Goal: Check status: Check status

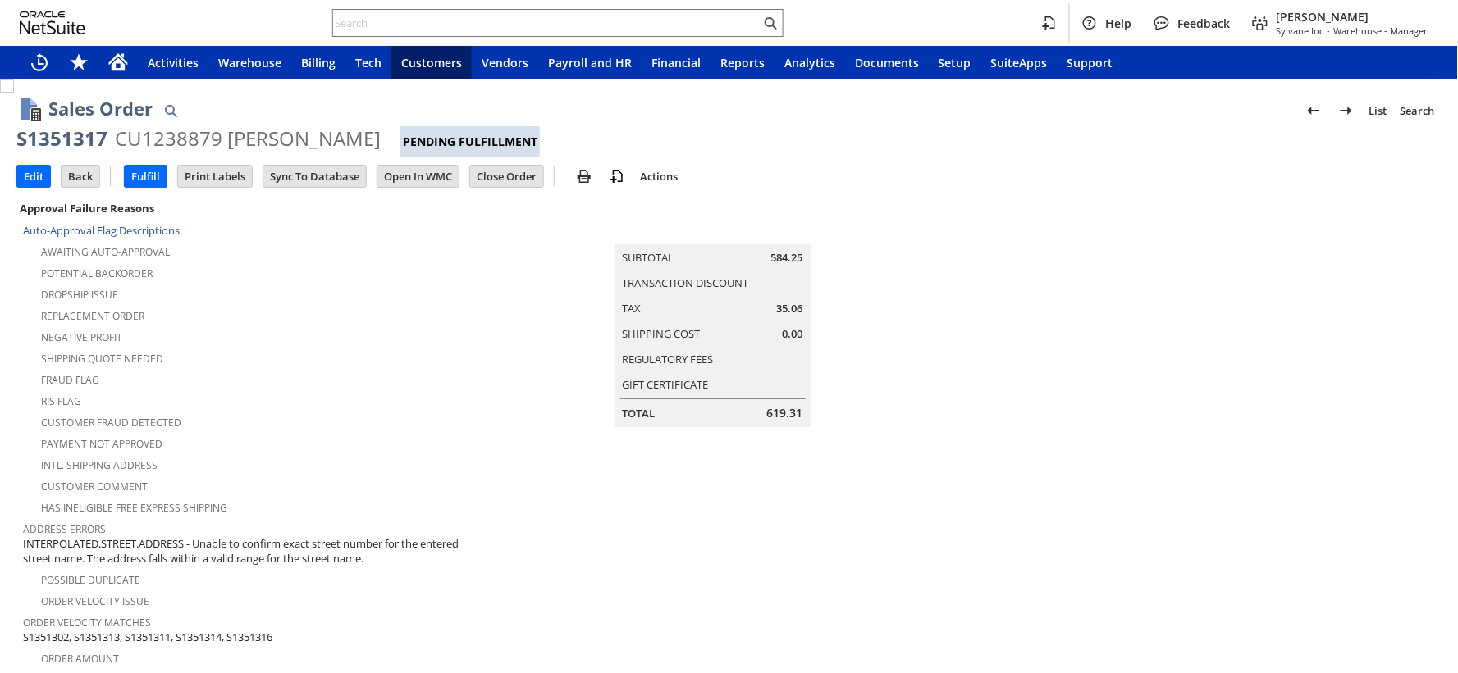
scroll to position [1012, 0]
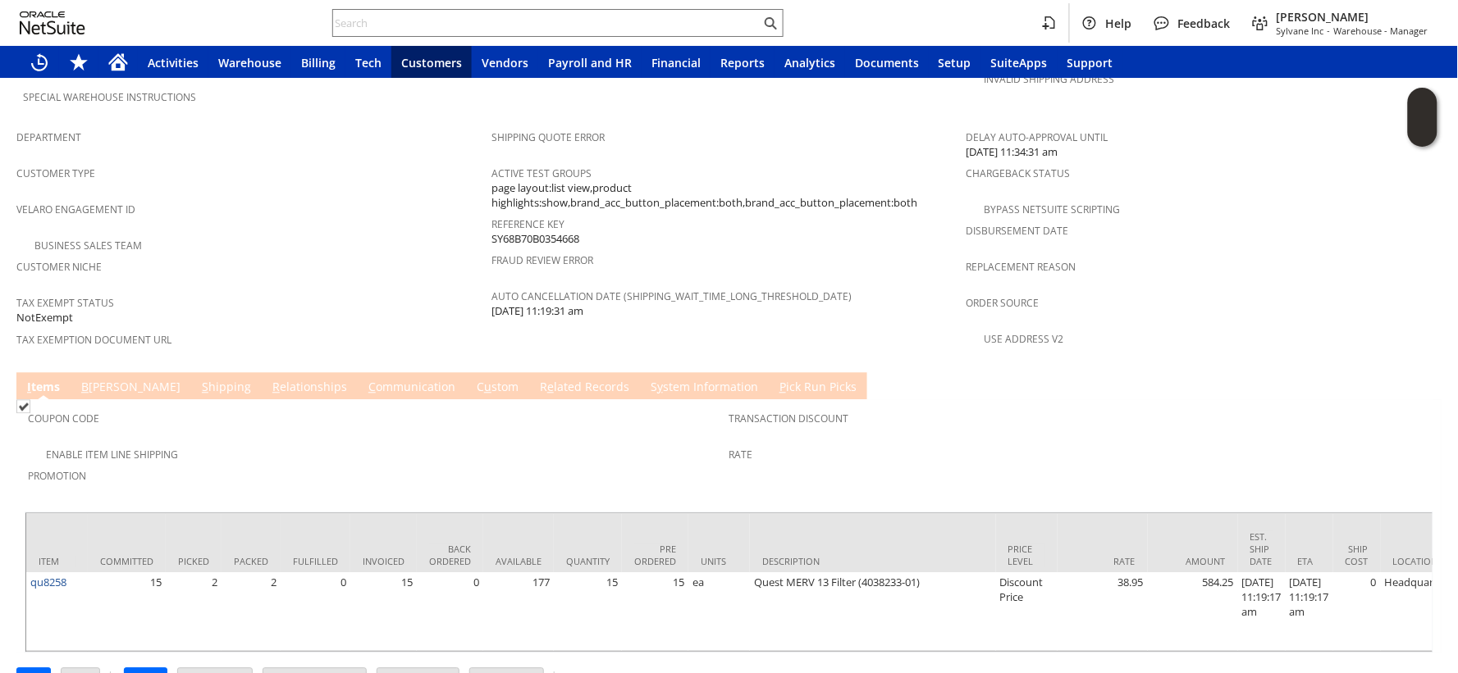
click at [547, 380] on span "e" at bounding box center [550, 388] width 7 height 16
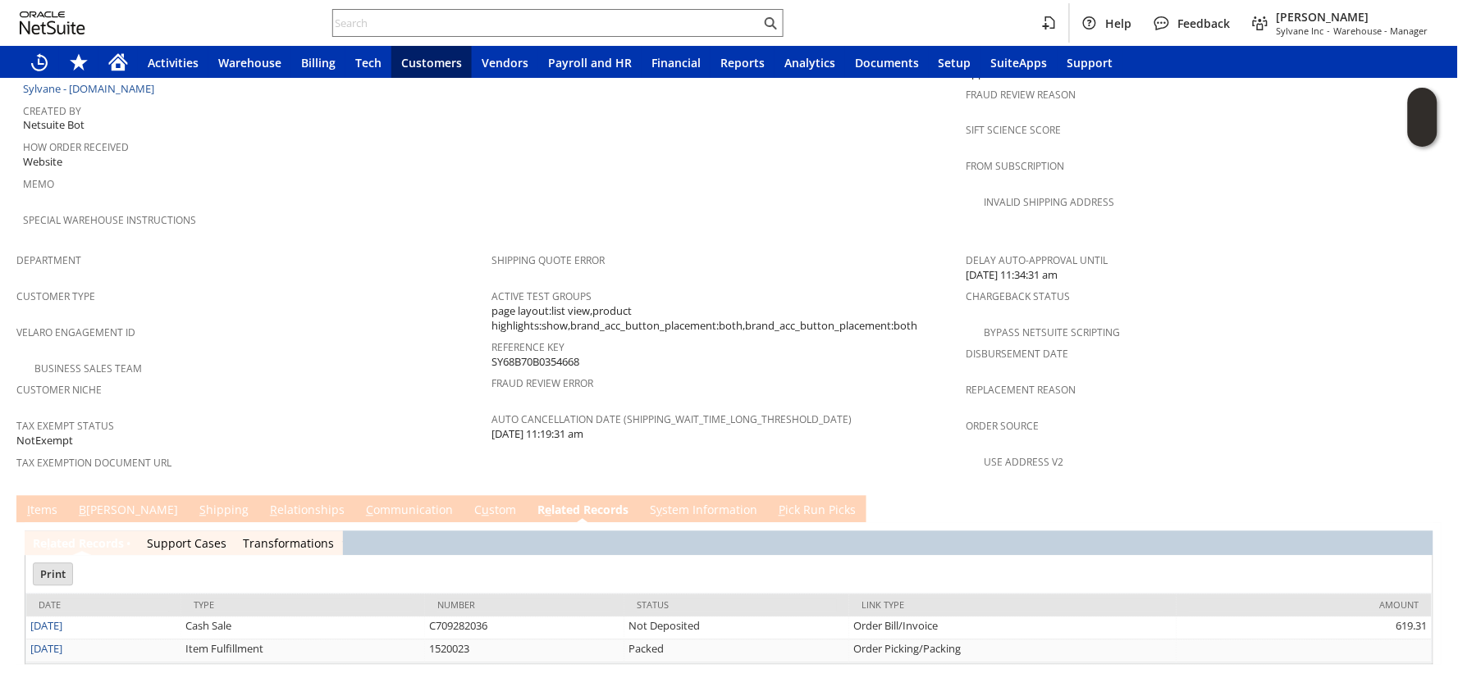
scroll to position [0, 0]
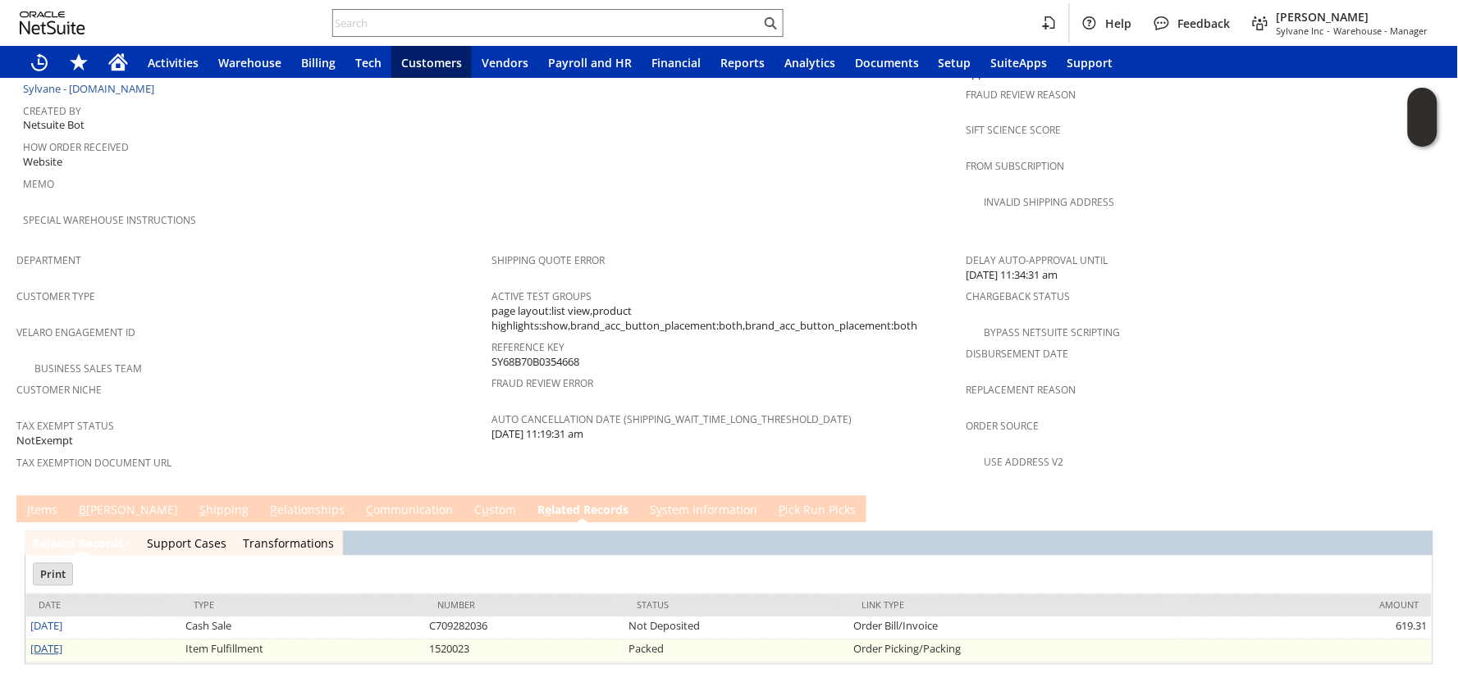
click at [59, 642] on link "[DATE]" at bounding box center [46, 649] width 32 height 15
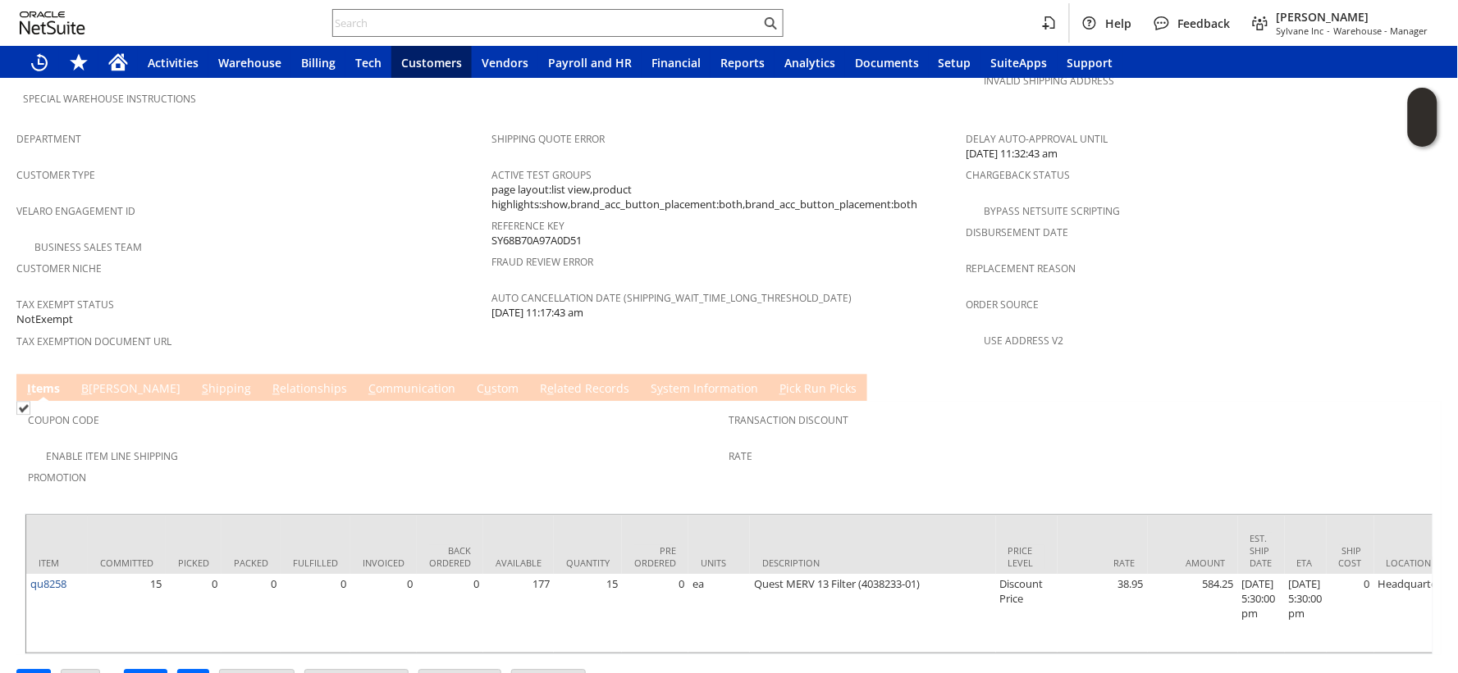
scroll to position [1012, 0]
click at [98, 380] on link "B [PERSON_NAME]" at bounding box center [130, 389] width 107 height 18
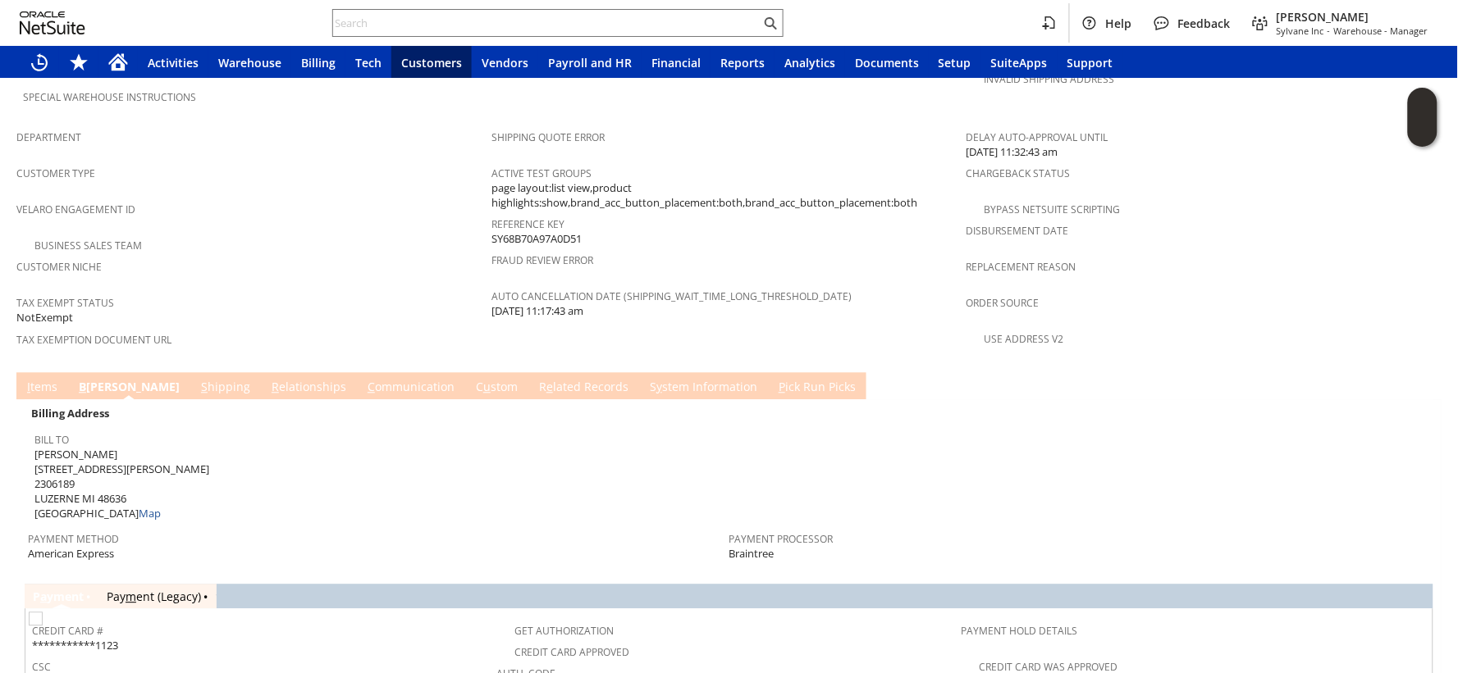
click at [39, 380] on link "I tems" at bounding box center [42, 389] width 39 height 18
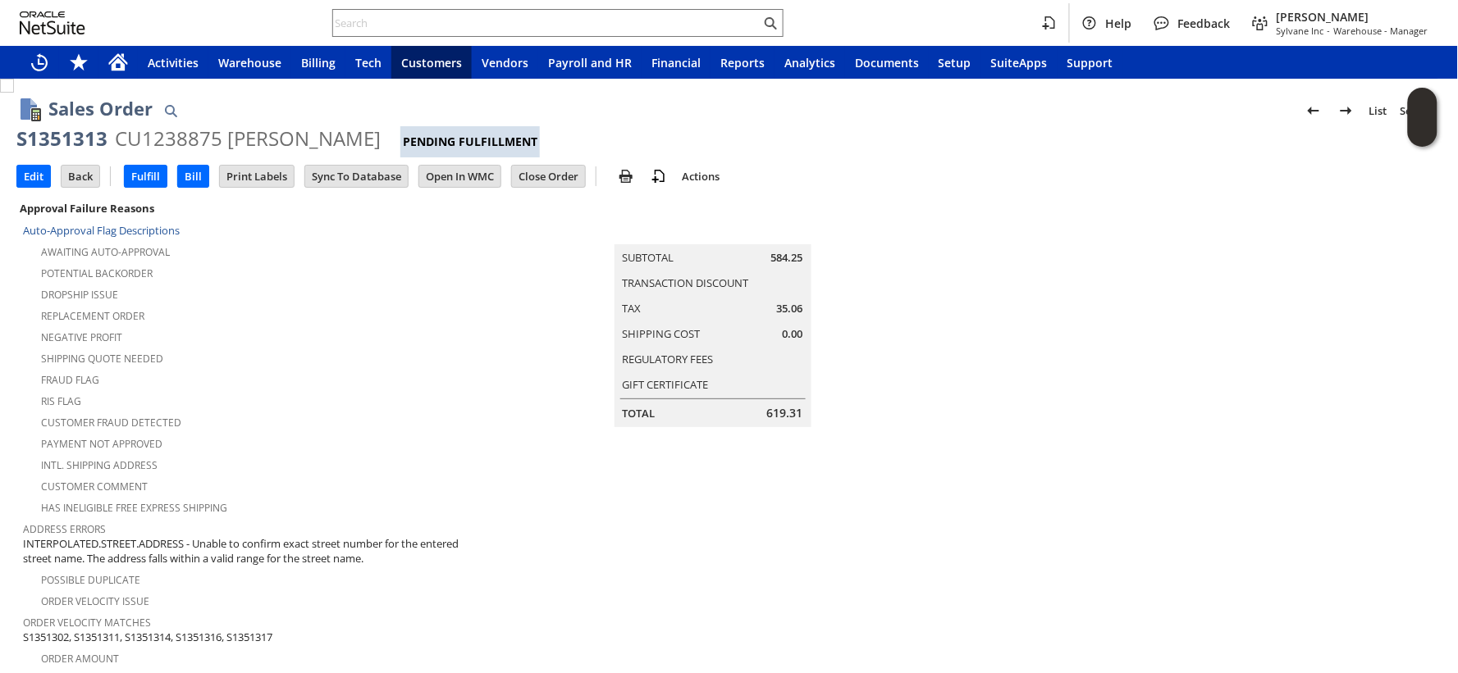
scroll to position [1012, 0]
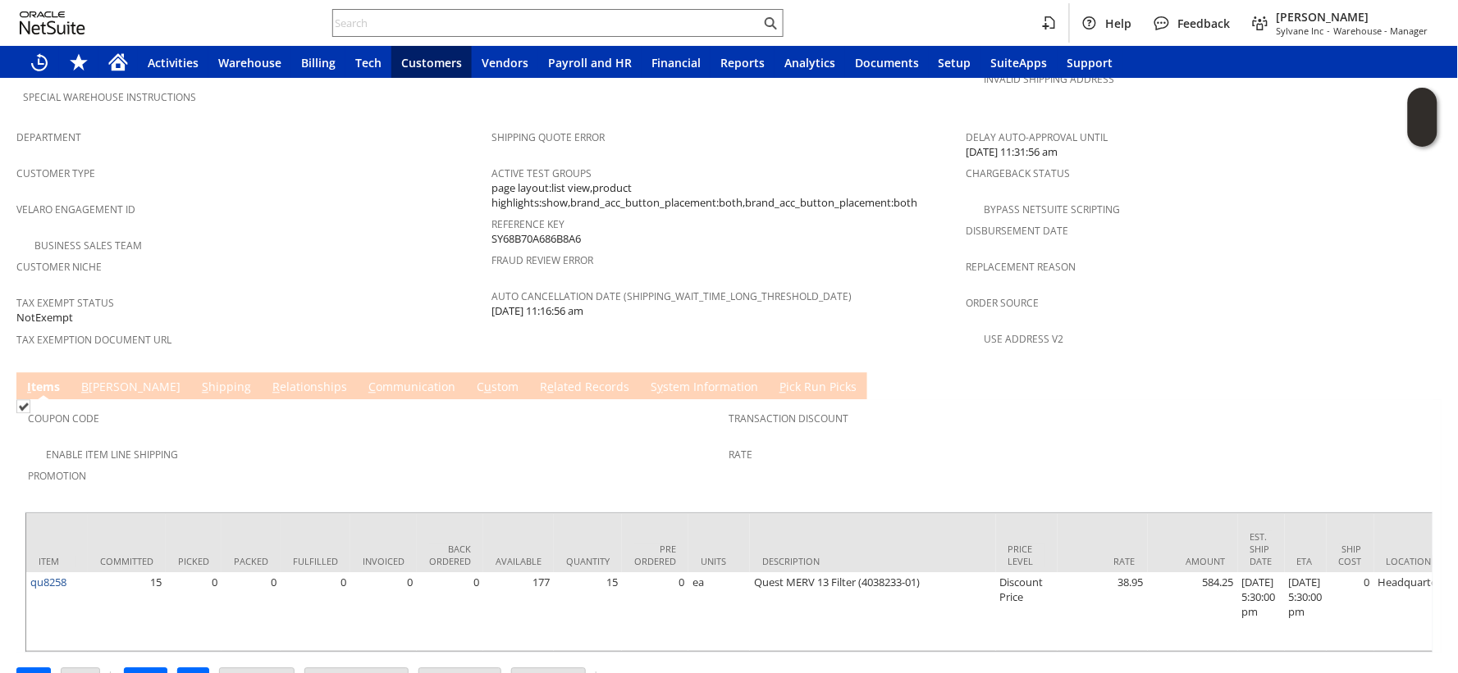
click at [110, 380] on link "B [PERSON_NAME]" at bounding box center [130, 389] width 107 height 18
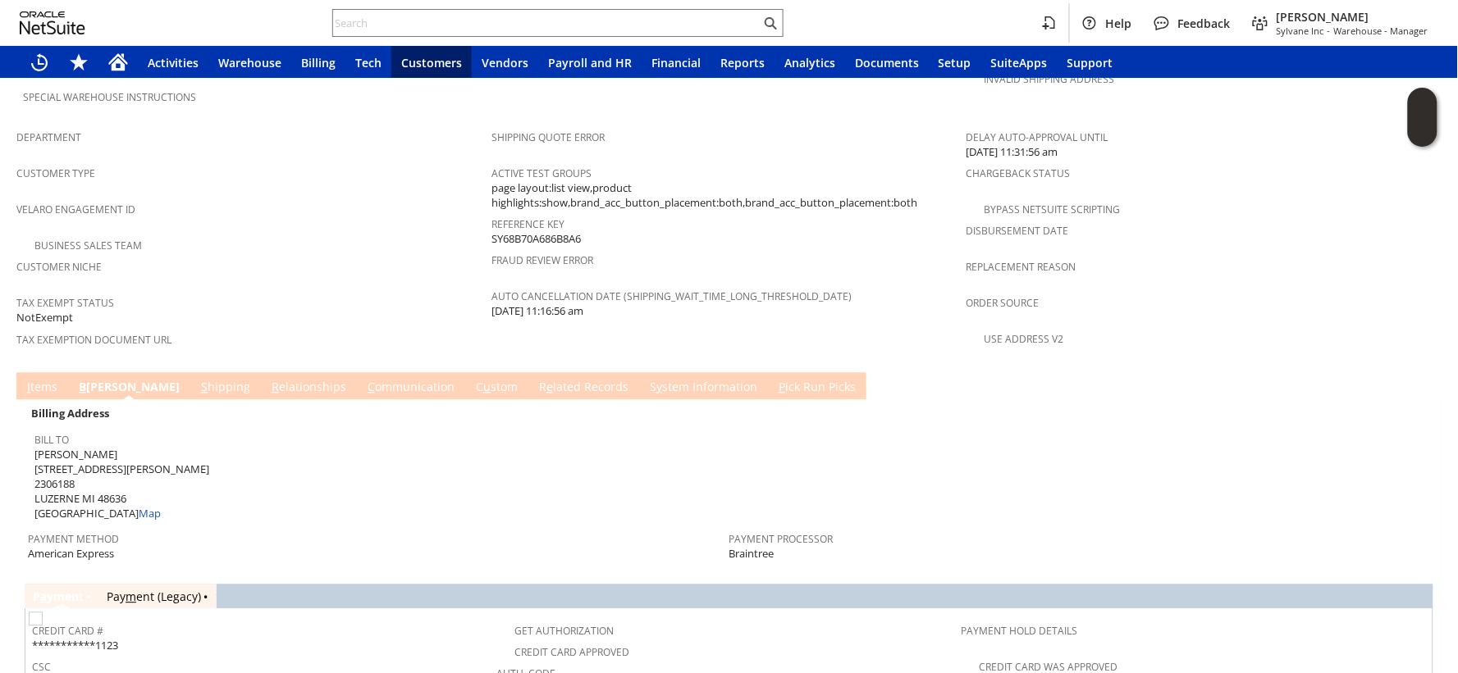
click at [31, 380] on link "I tems" at bounding box center [42, 389] width 39 height 18
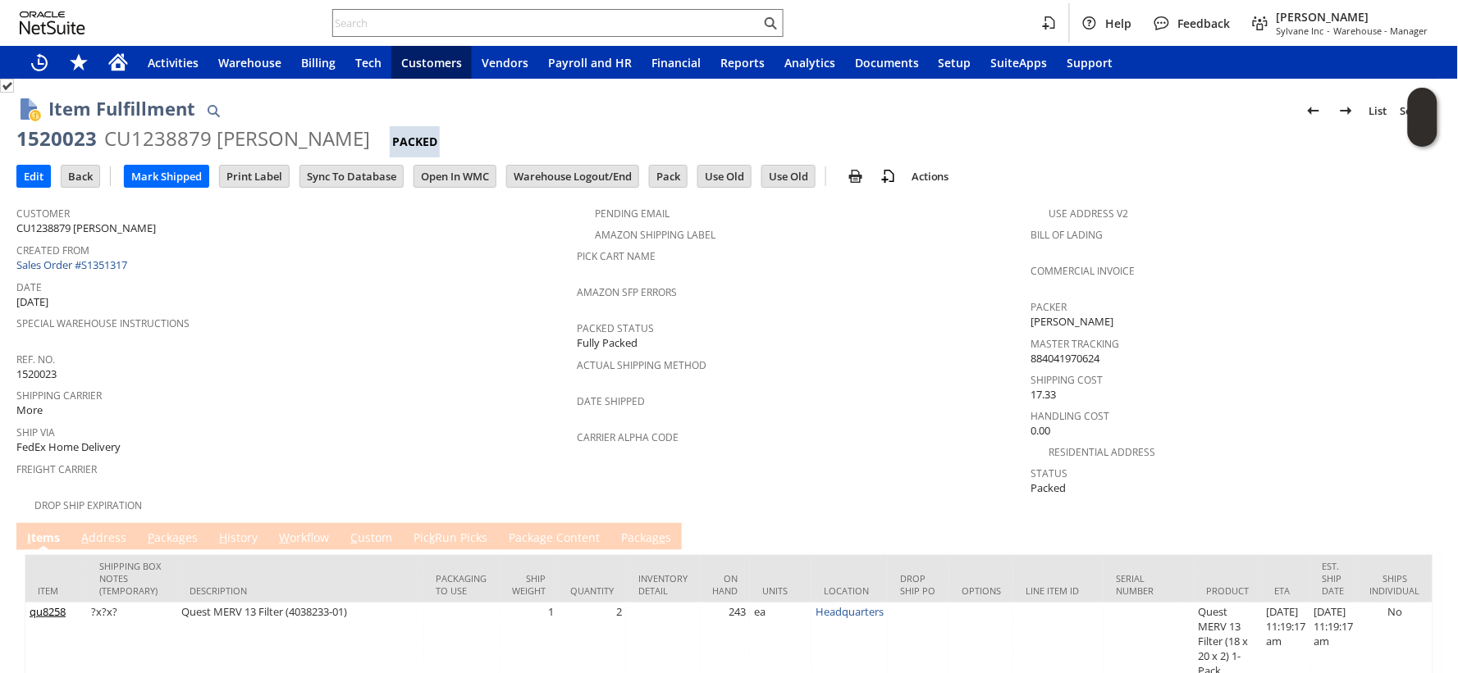
click at [232, 530] on link "H istory" at bounding box center [238, 539] width 47 height 18
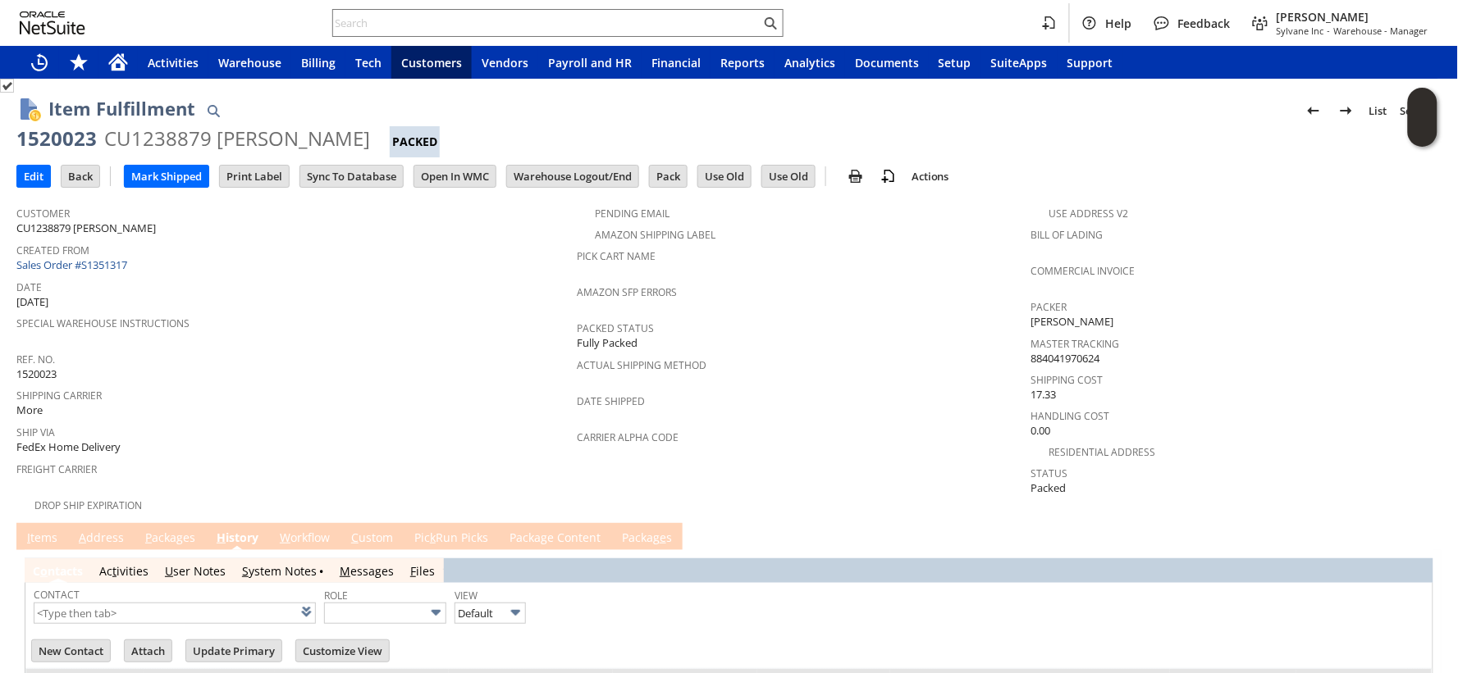
click at [267, 564] on link "S ystem Notes" at bounding box center [279, 572] width 75 height 16
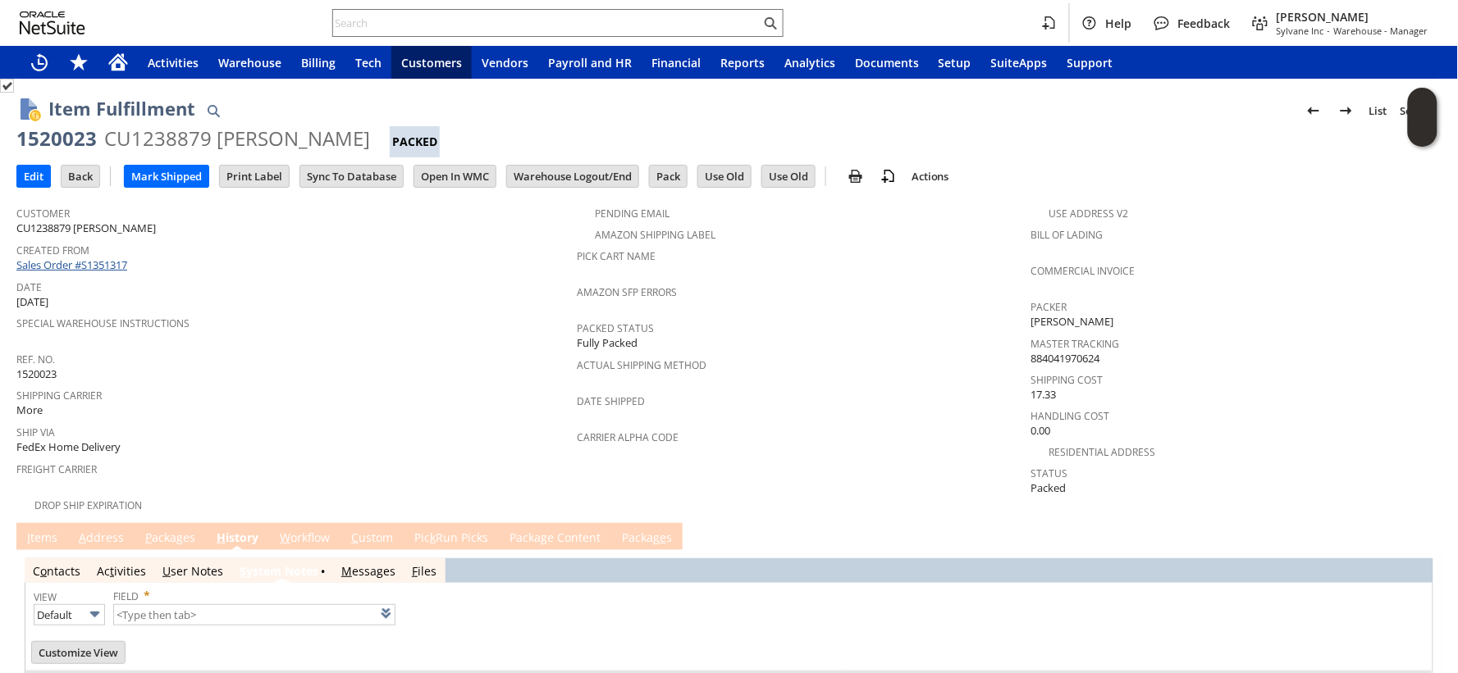
click at [84, 262] on link "Sales Order #S1351317" at bounding box center [73, 265] width 115 height 15
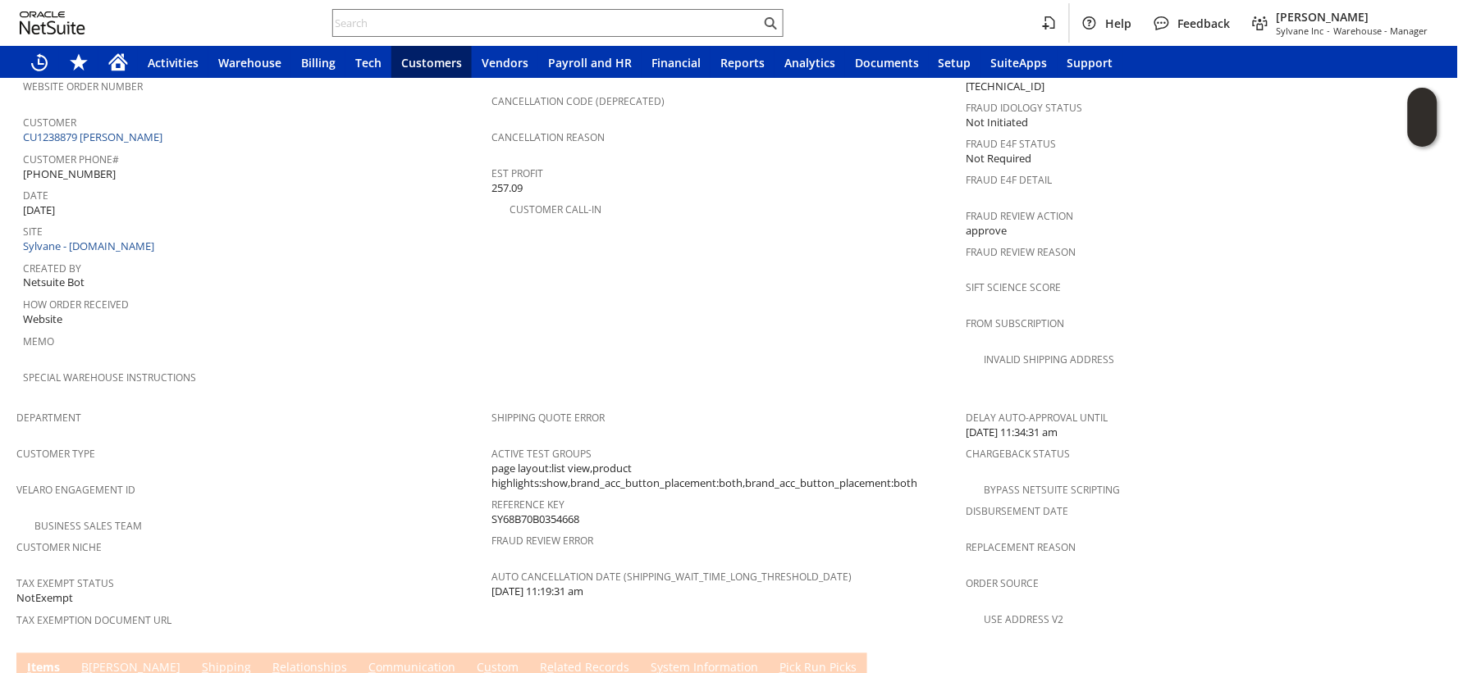
scroll to position [1012, 0]
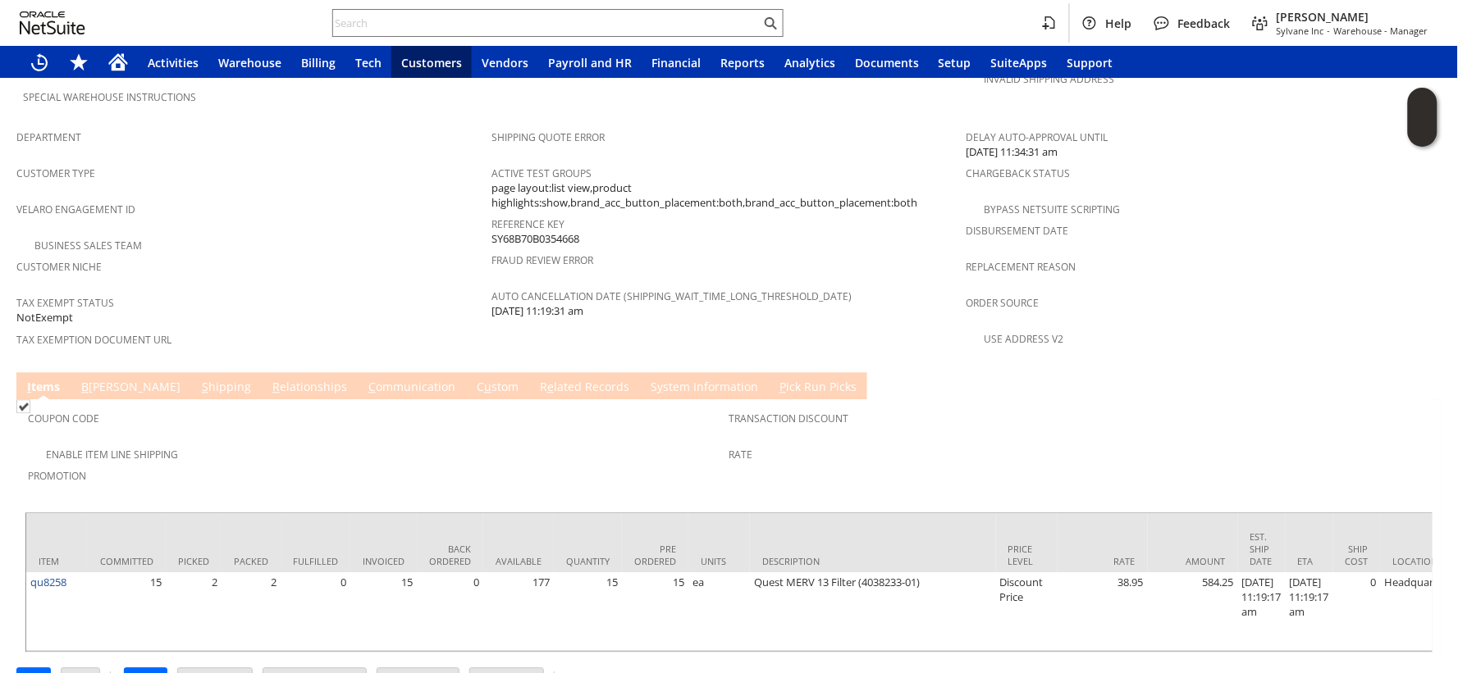
click at [109, 380] on link "B illing" at bounding box center [130, 389] width 107 height 18
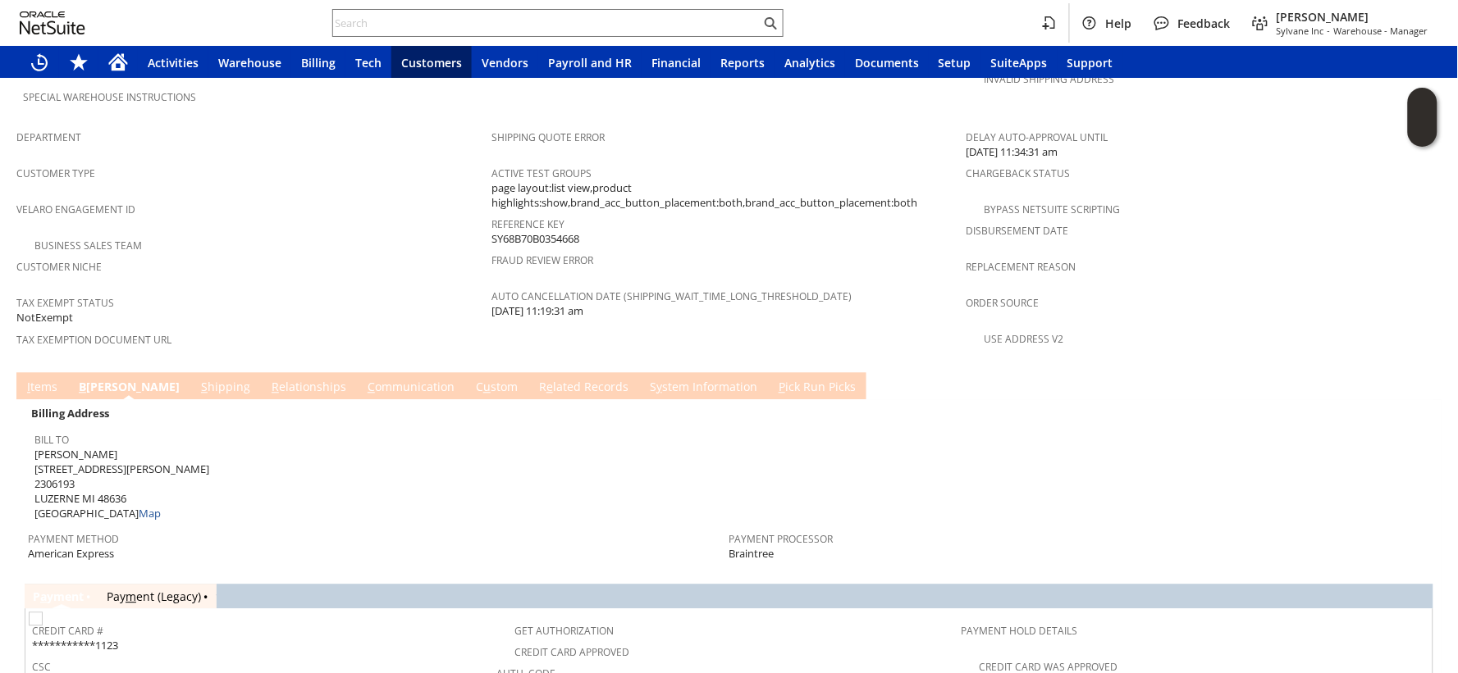
scroll to position [1103, 0]
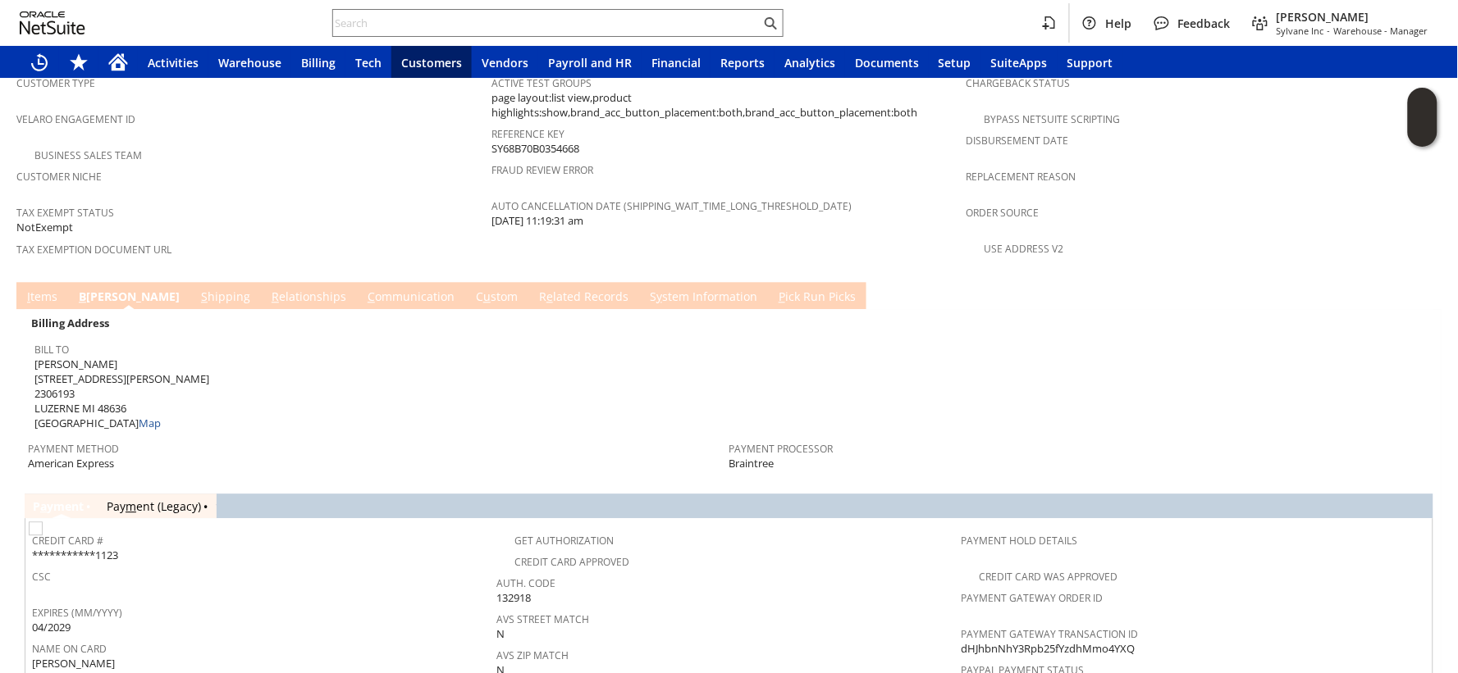
drag, startPoint x: 49, startPoint y: 246, endPoint x: 144, endPoint y: 12, distance: 252.1
click at [49, 289] on link "I tems" at bounding box center [42, 298] width 39 height 18
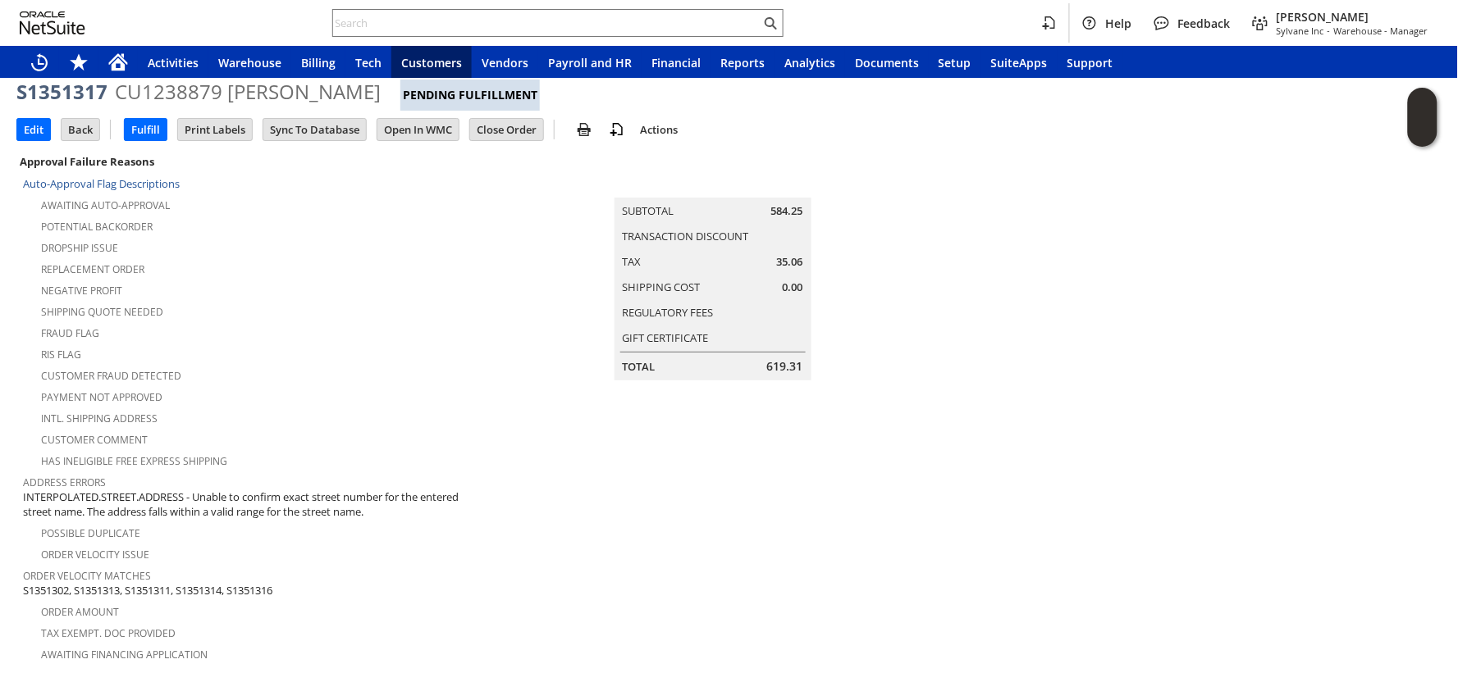
scroll to position [0, 0]
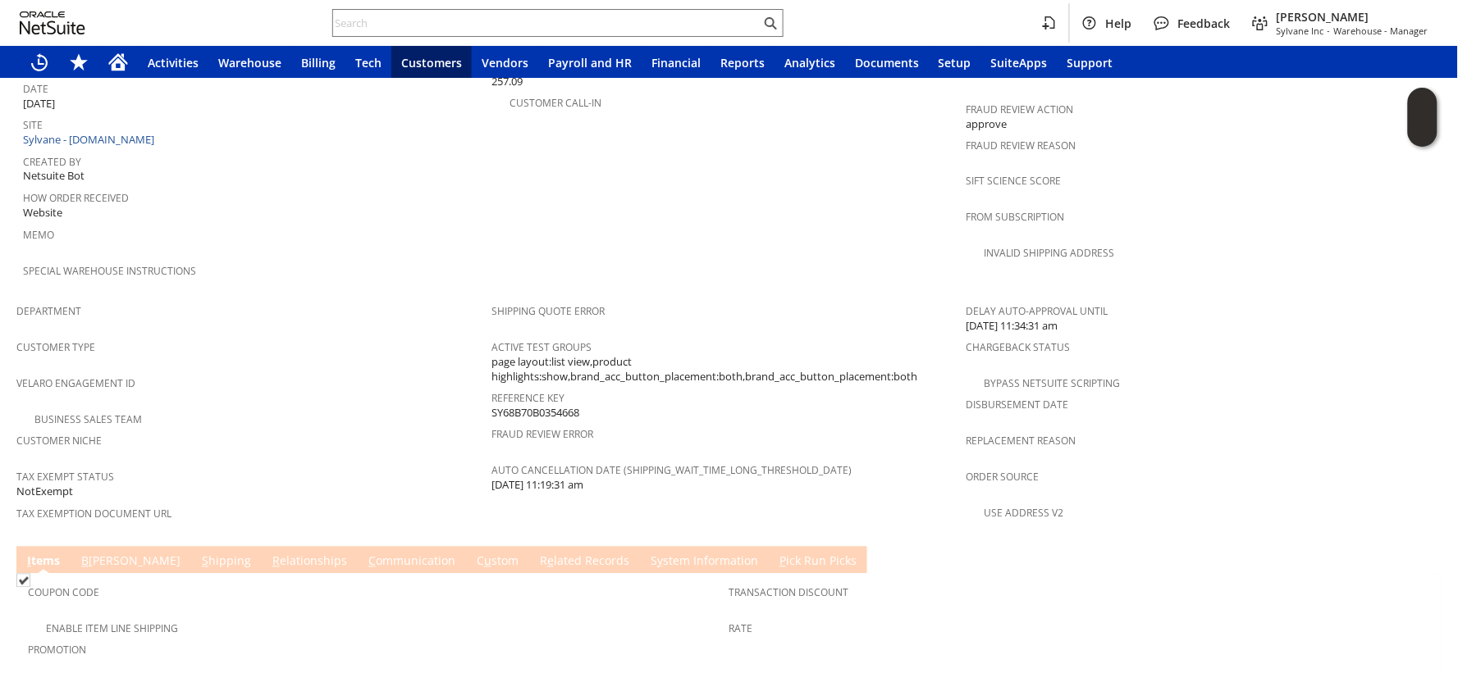
scroll to position [1012, 0]
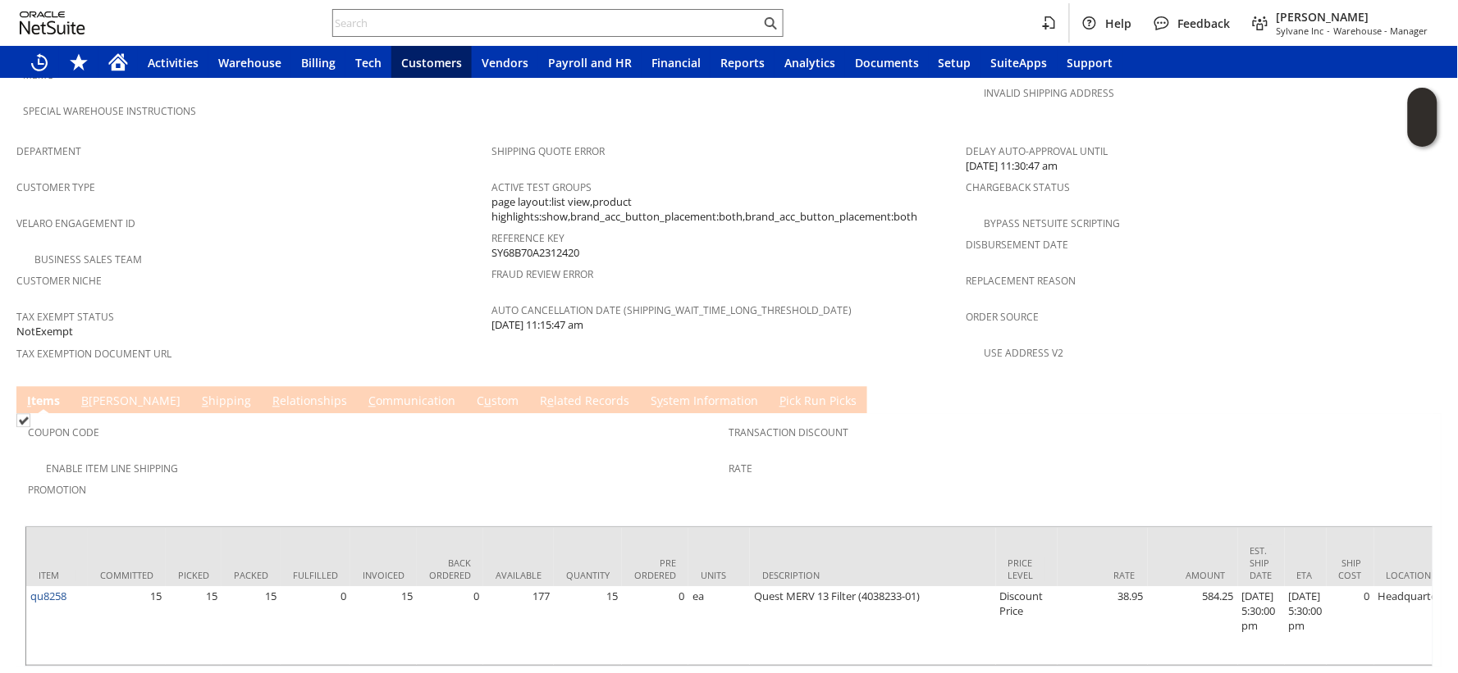
scroll to position [1012, 0]
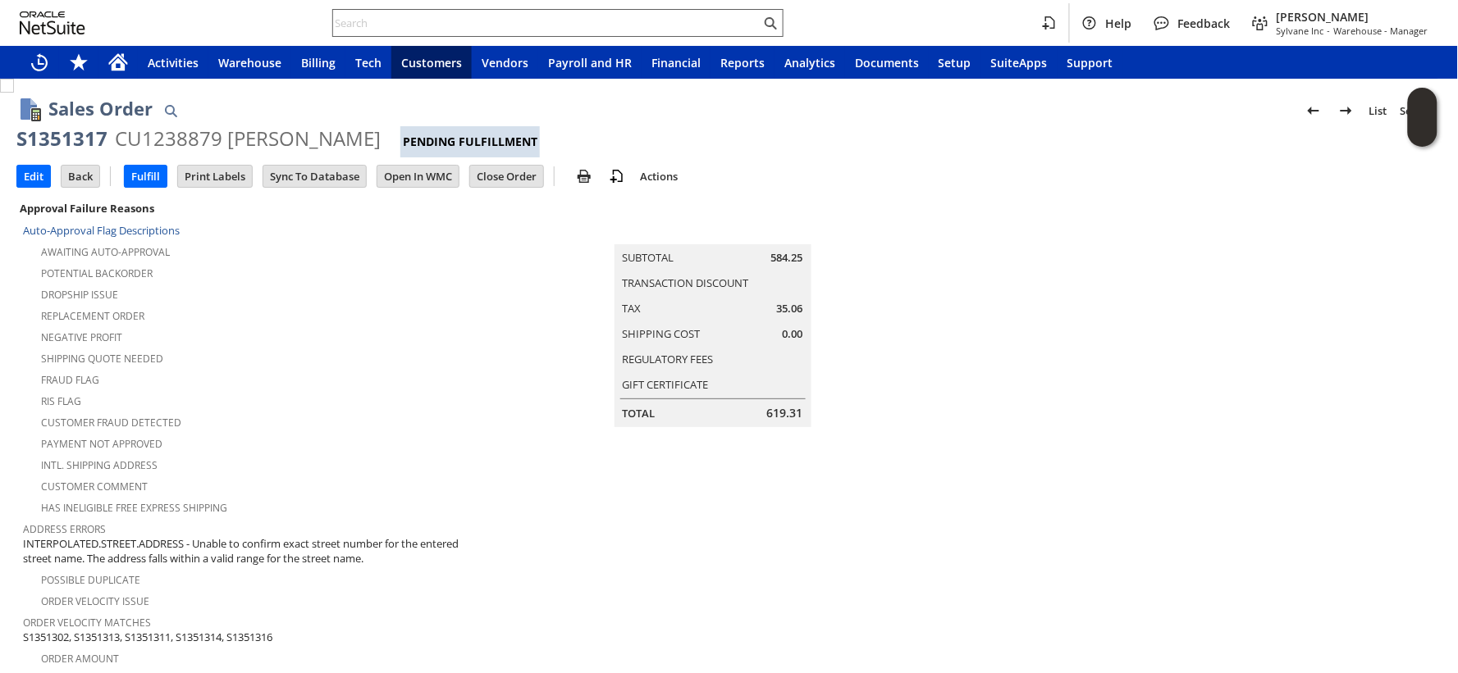
click at [390, 26] on input "text" at bounding box center [546, 23] width 427 height 20
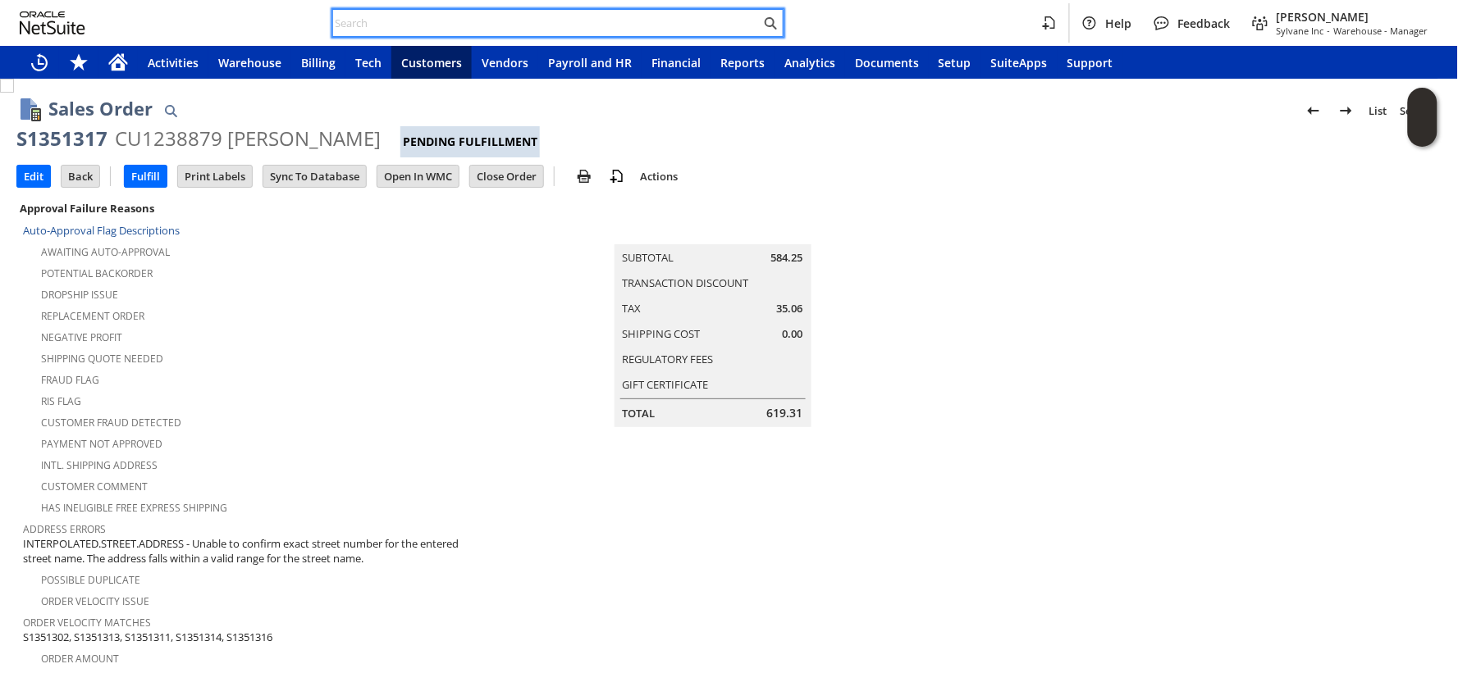
paste input "S1351316"
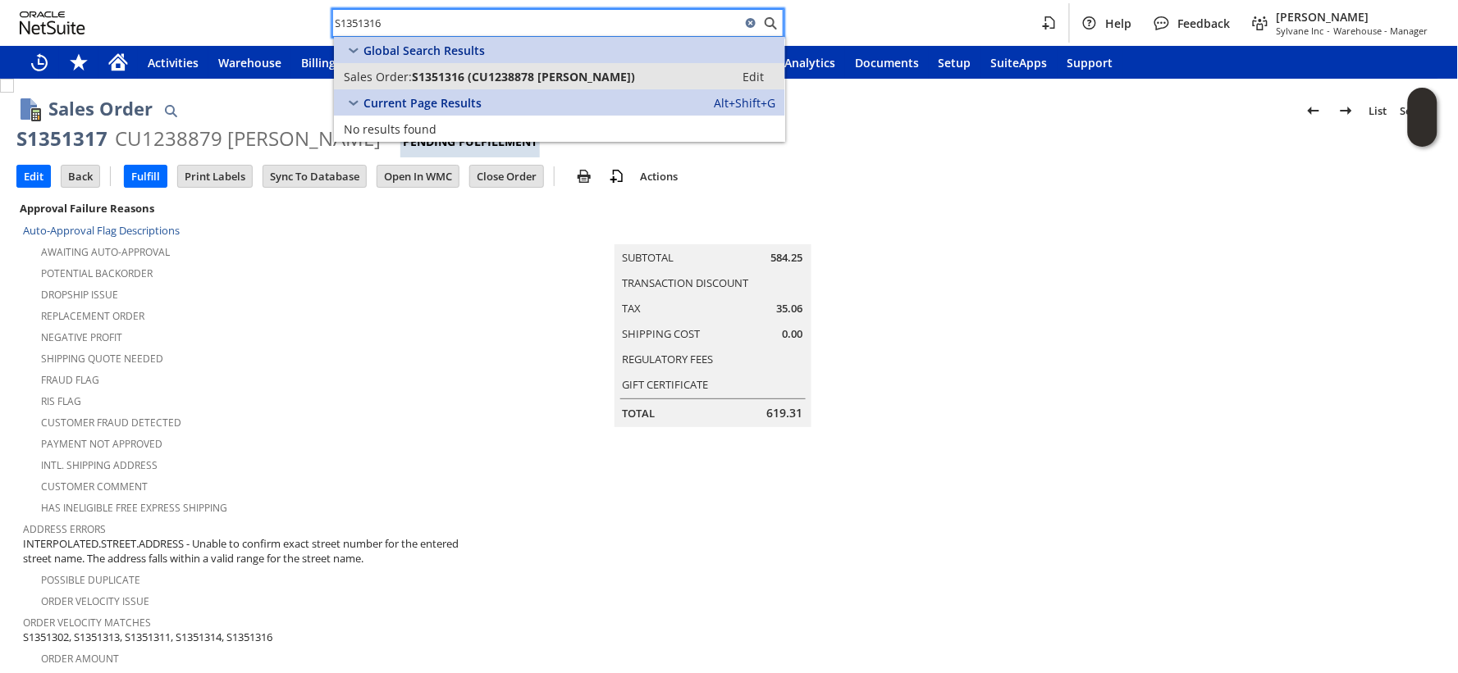
type input "S1351316"
click at [425, 84] on span "S1351316 (CU1238878 Charles Friese)" at bounding box center [523, 77] width 223 height 16
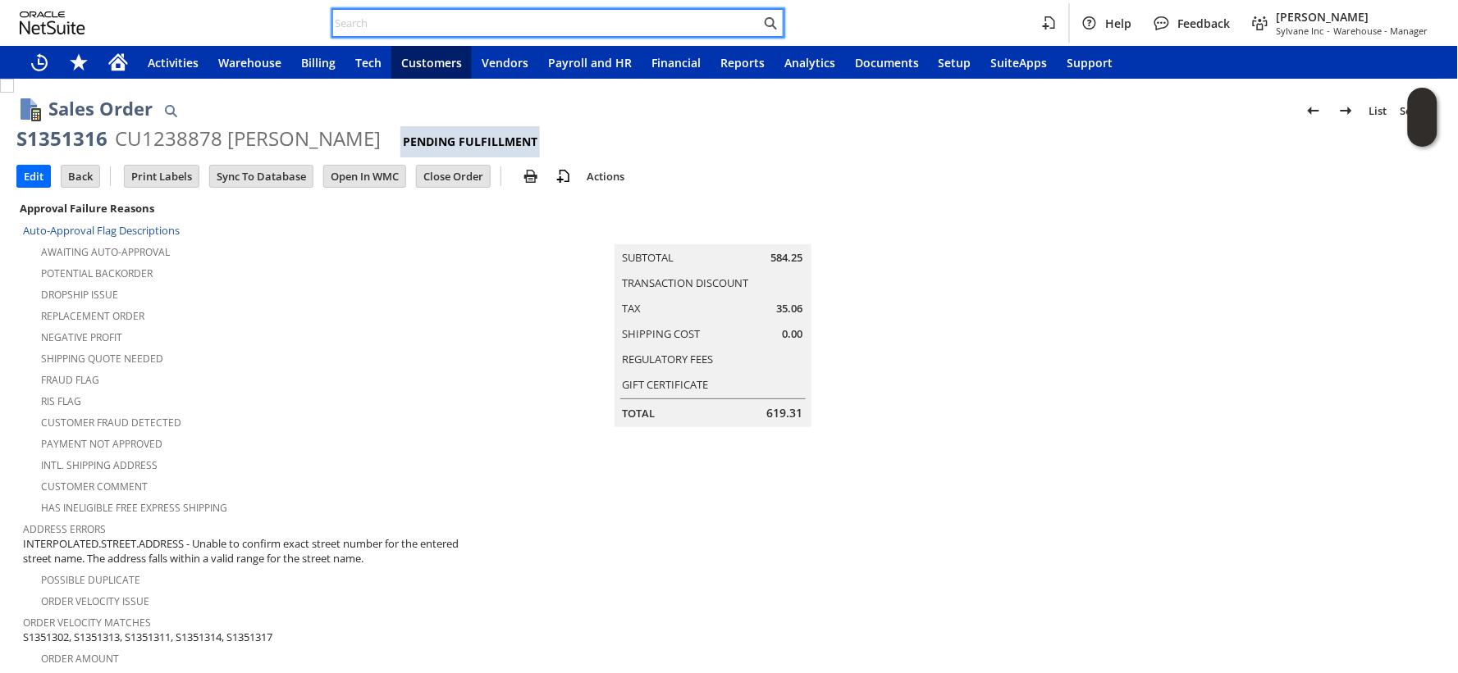
click at [367, 26] on input "text" at bounding box center [546, 23] width 427 height 20
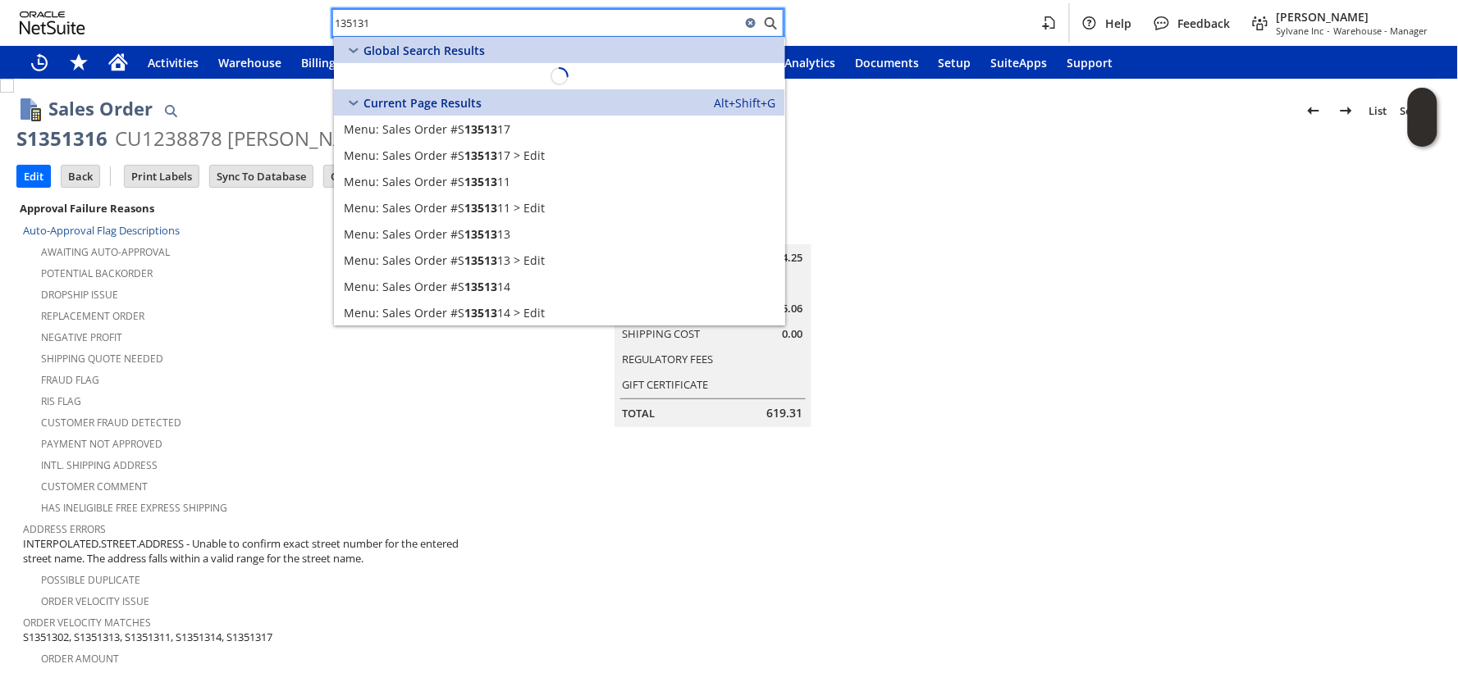
type input "1351315"
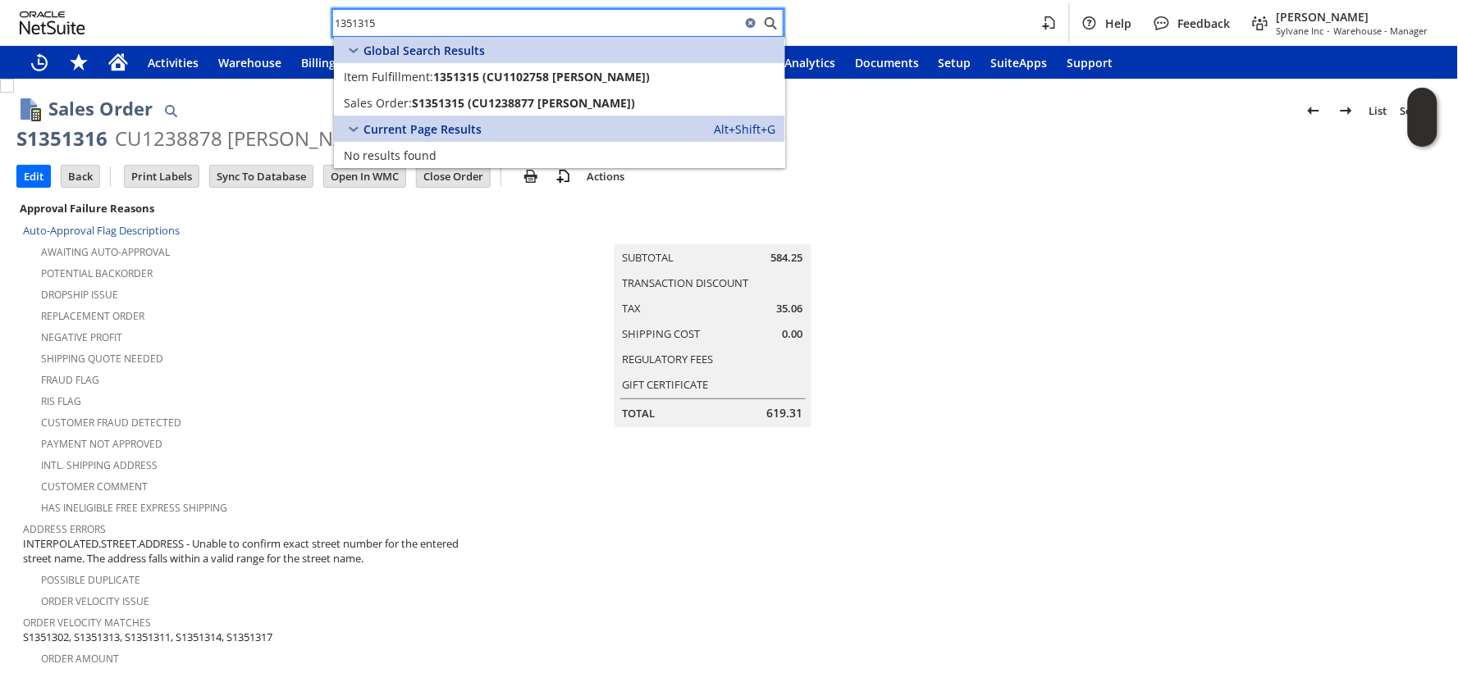
drag, startPoint x: 404, startPoint y: 25, endPoint x: 316, endPoint y: 20, distance: 88.8
click at [316, 20] on div "1351315 Help Feedback [PERSON_NAME] Sylvane Inc - Warehouse - Manager" at bounding box center [729, 23] width 1458 height 46
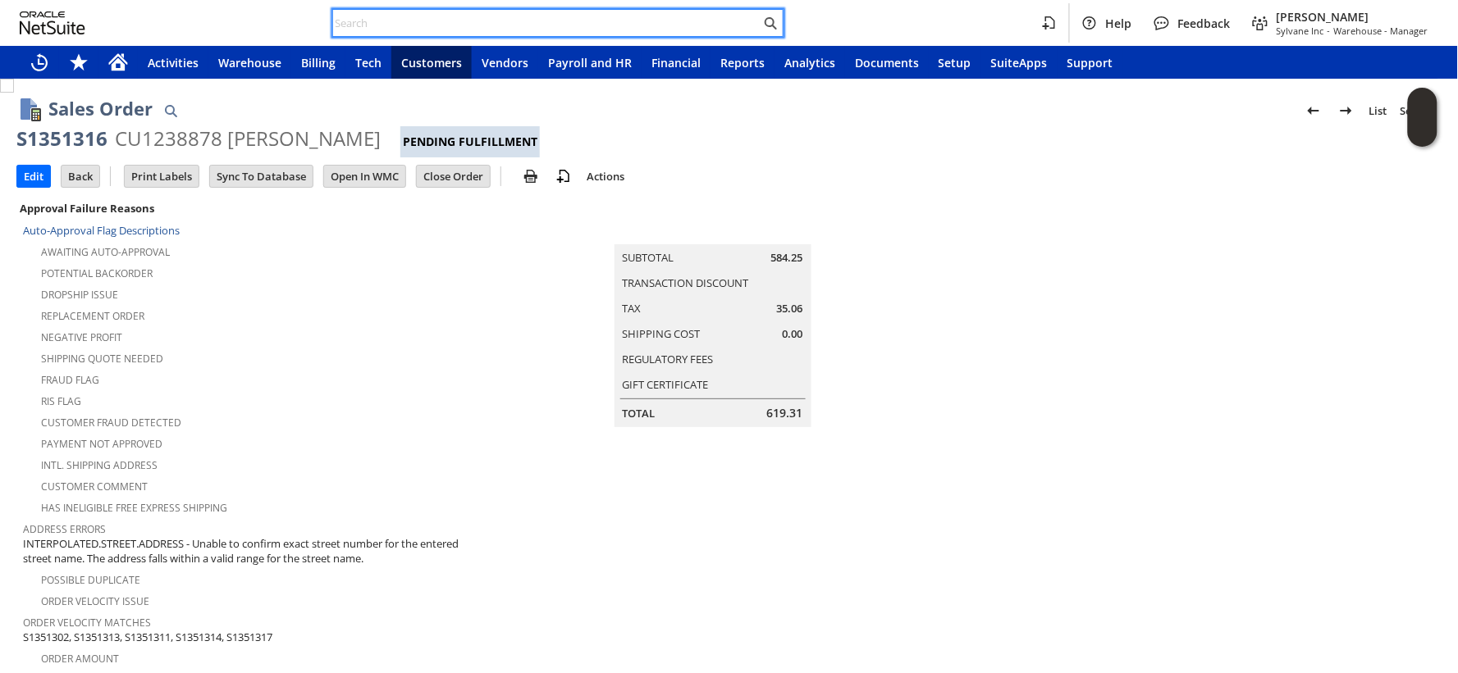
click at [285, 317] on div "Replacement Order" at bounding box center [257, 314] width 468 height 20
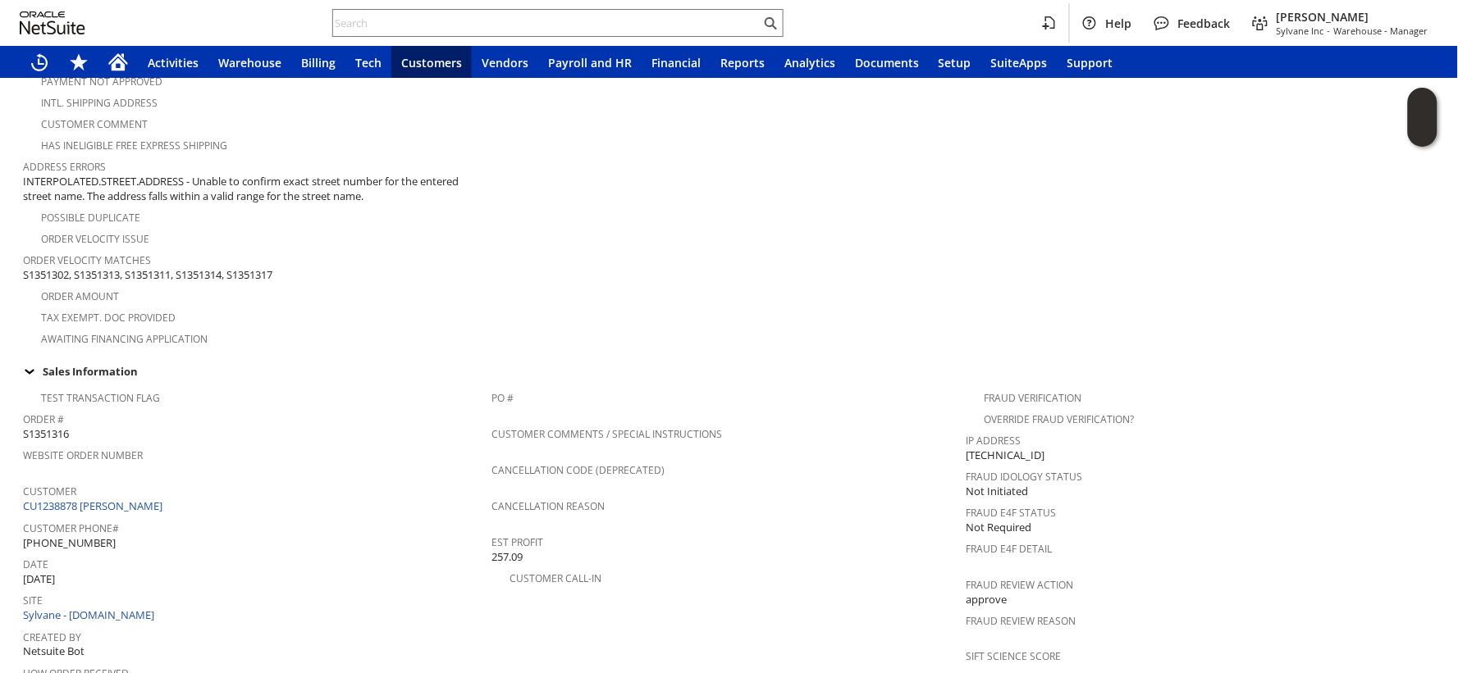
scroll to position [1012, 0]
